Goal: Understand process/instructions

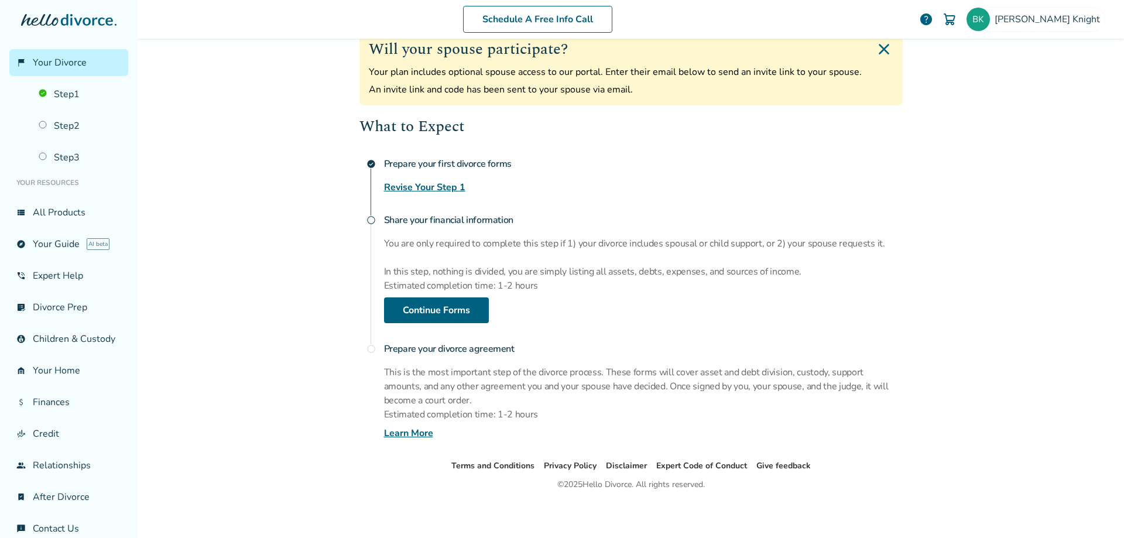
scroll to position [192, 0]
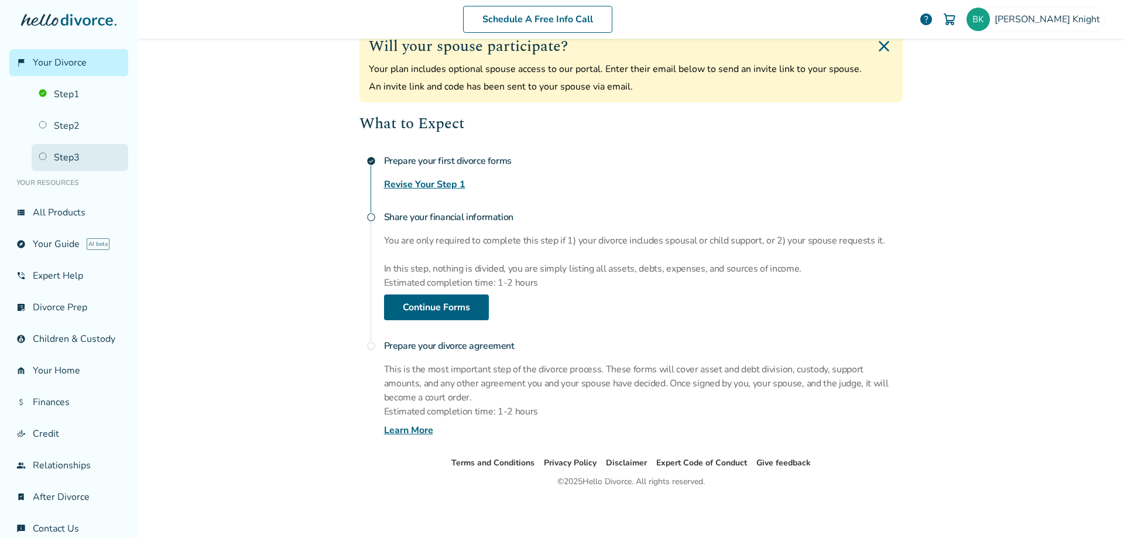
click at [43, 150] on link "Step 3" at bounding box center [80, 157] width 97 height 27
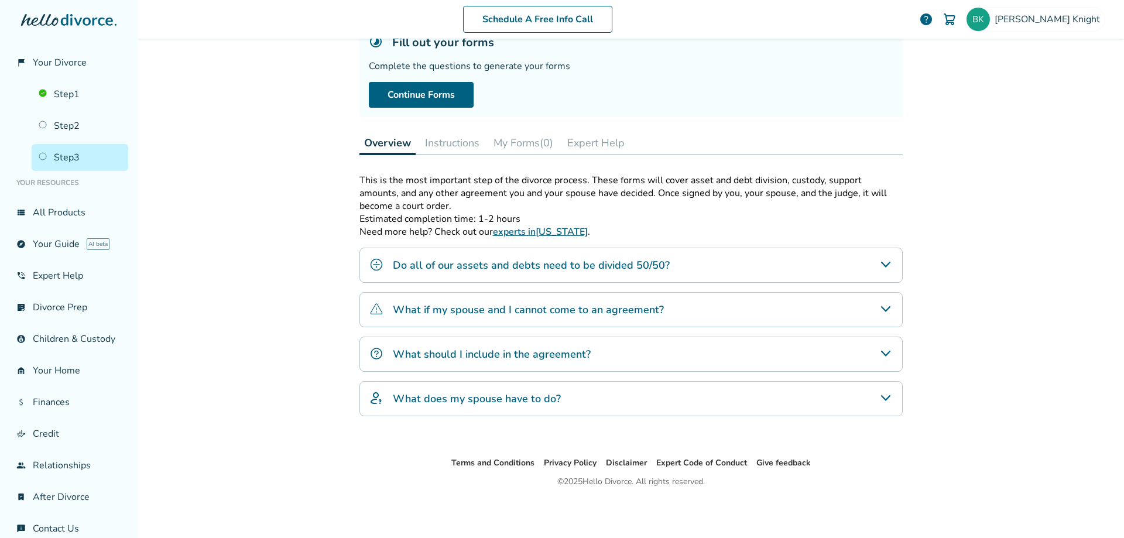
scroll to position [57, 0]
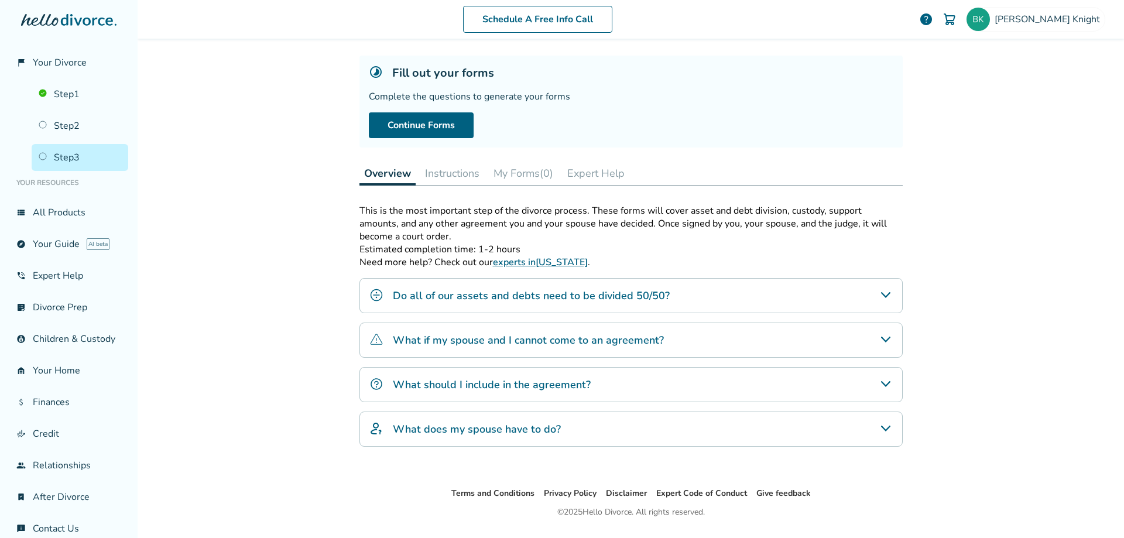
click at [538, 294] on h4 "Do all of our assets and debts need to be divided 50/50?" at bounding box center [531, 295] width 277 height 15
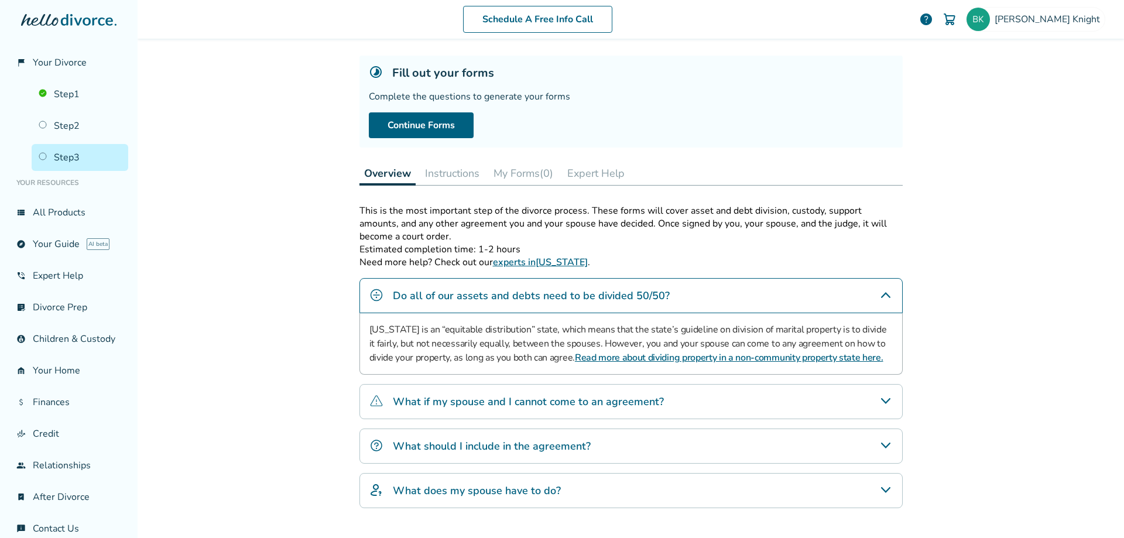
click at [537, 294] on h4 "Do all of our assets and debts need to be divided 50/50?" at bounding box center [531, 295] width 277 height 15
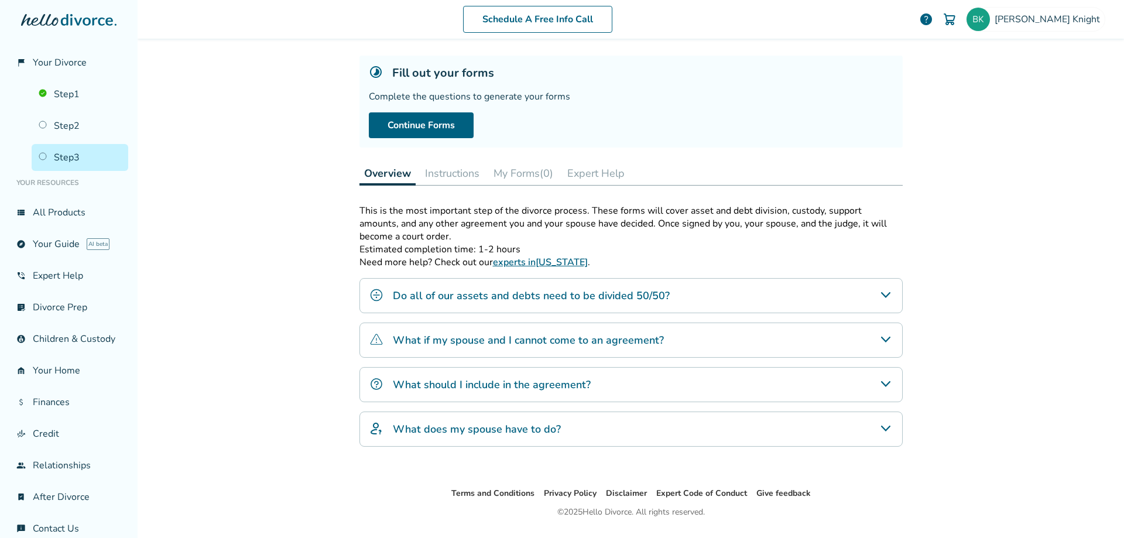
click at [537, 294] on h4 "Do all of our assets and debts need to be divided 50/50?" at bounding box center [531, 295] width 277 height 15
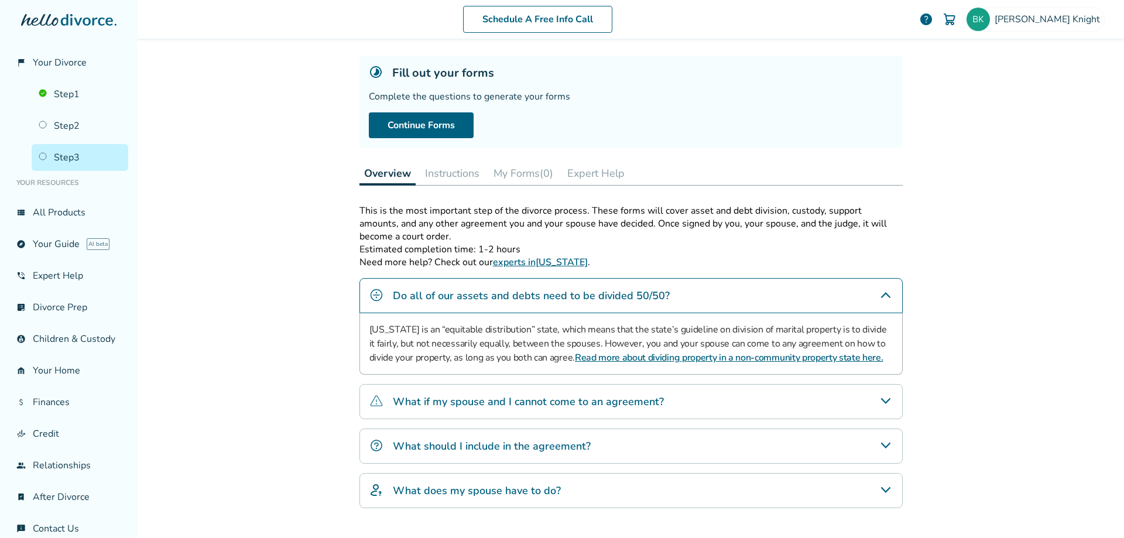
click at [500, 288] on h4 "Do all of our assets and debts need to be divided 50/50?" at bounding box center [531, 295] width 277 height 15
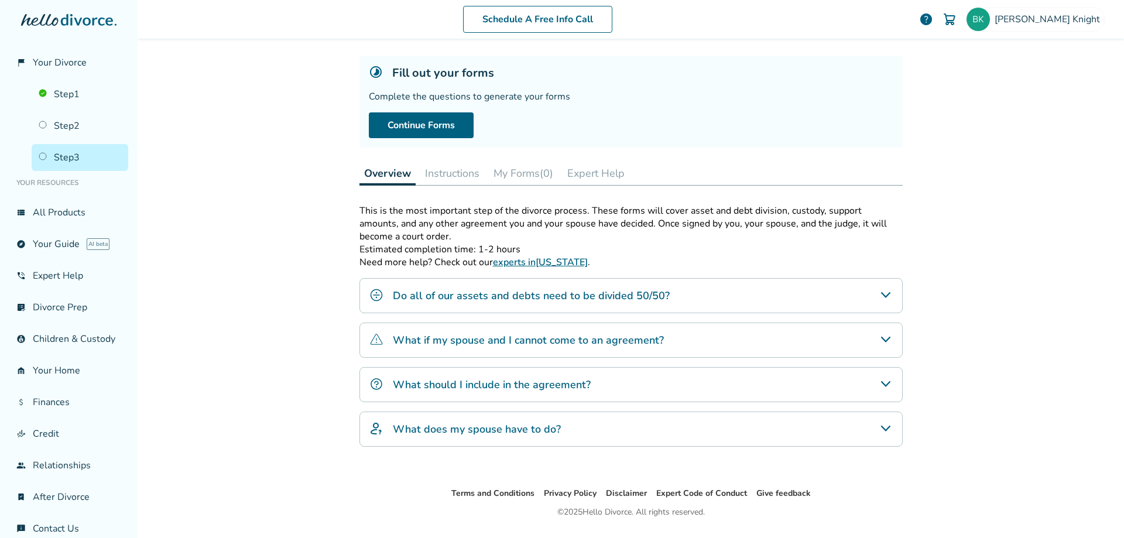
click at [450, 174] on button "Instructions" at bounding box center [452, 173] width 64 height 23
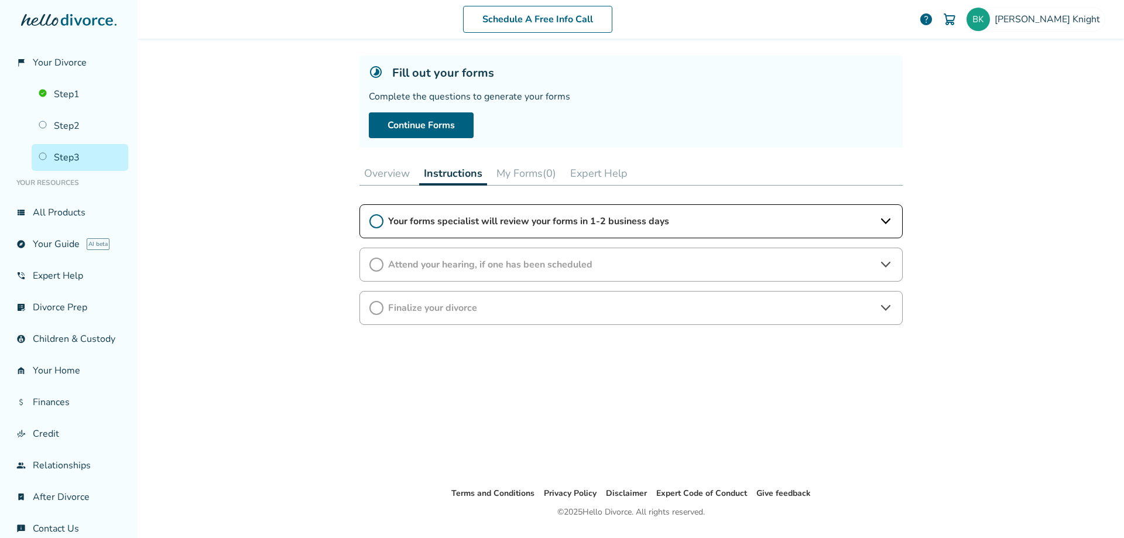
click at [393, 173] on button "Overview" at bounding box center [387, 173] width 55 height 23
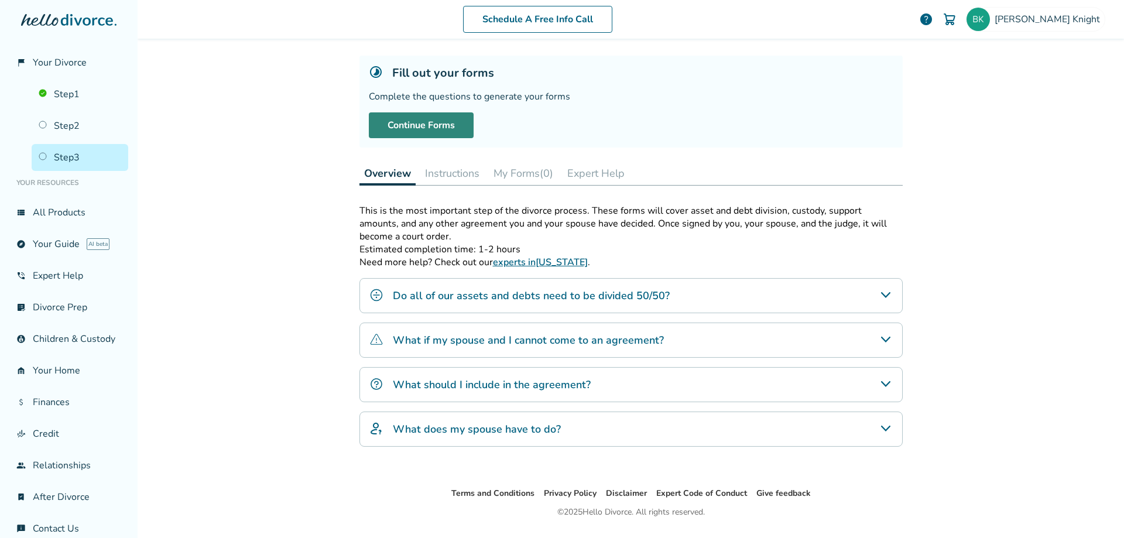
click at [439, 134] on link "Continue Forms" at bounding box center [421, 125] width 105 height 26
